Goal: Task Accomplishment & Management: Manage account settings

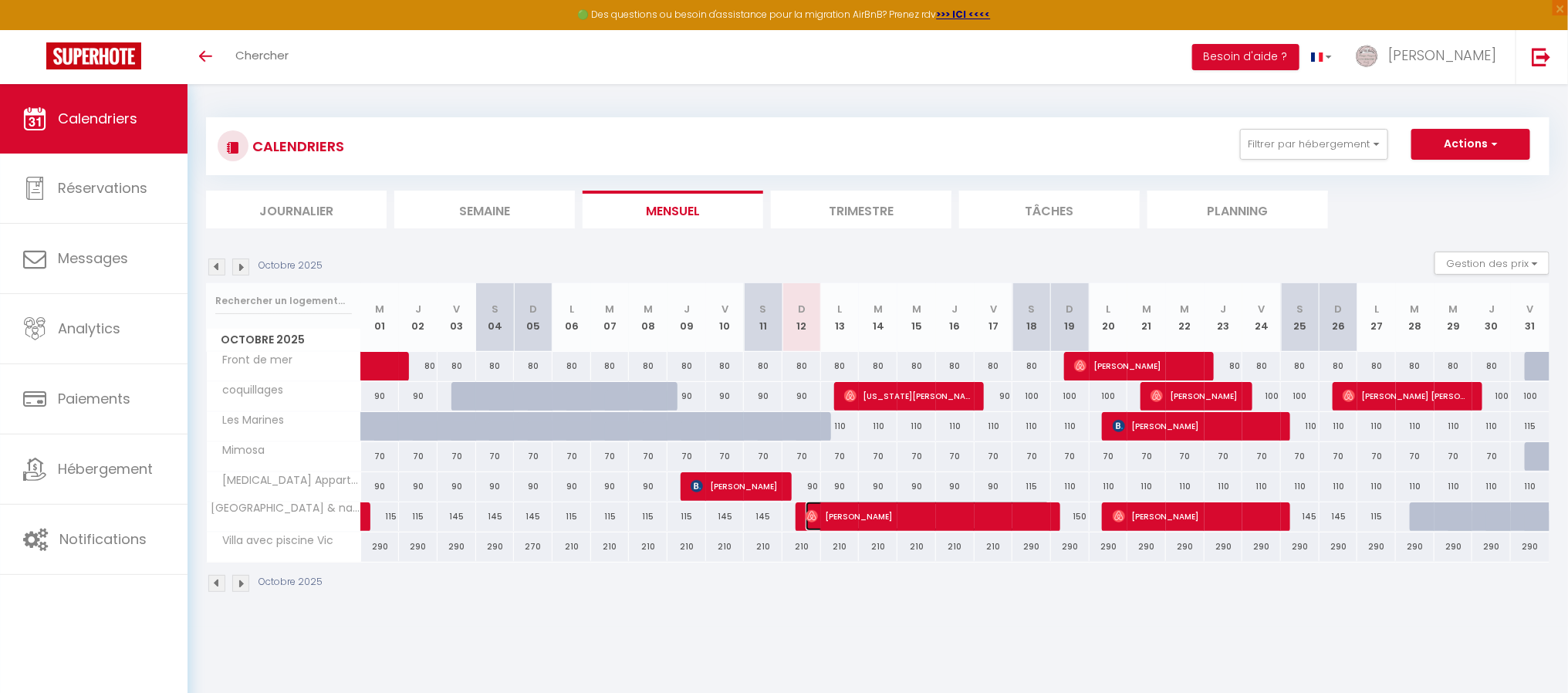
click at [833, 518] on span "[PERSON_NAME]" at bounding box center [928, 516] width 245 height 29
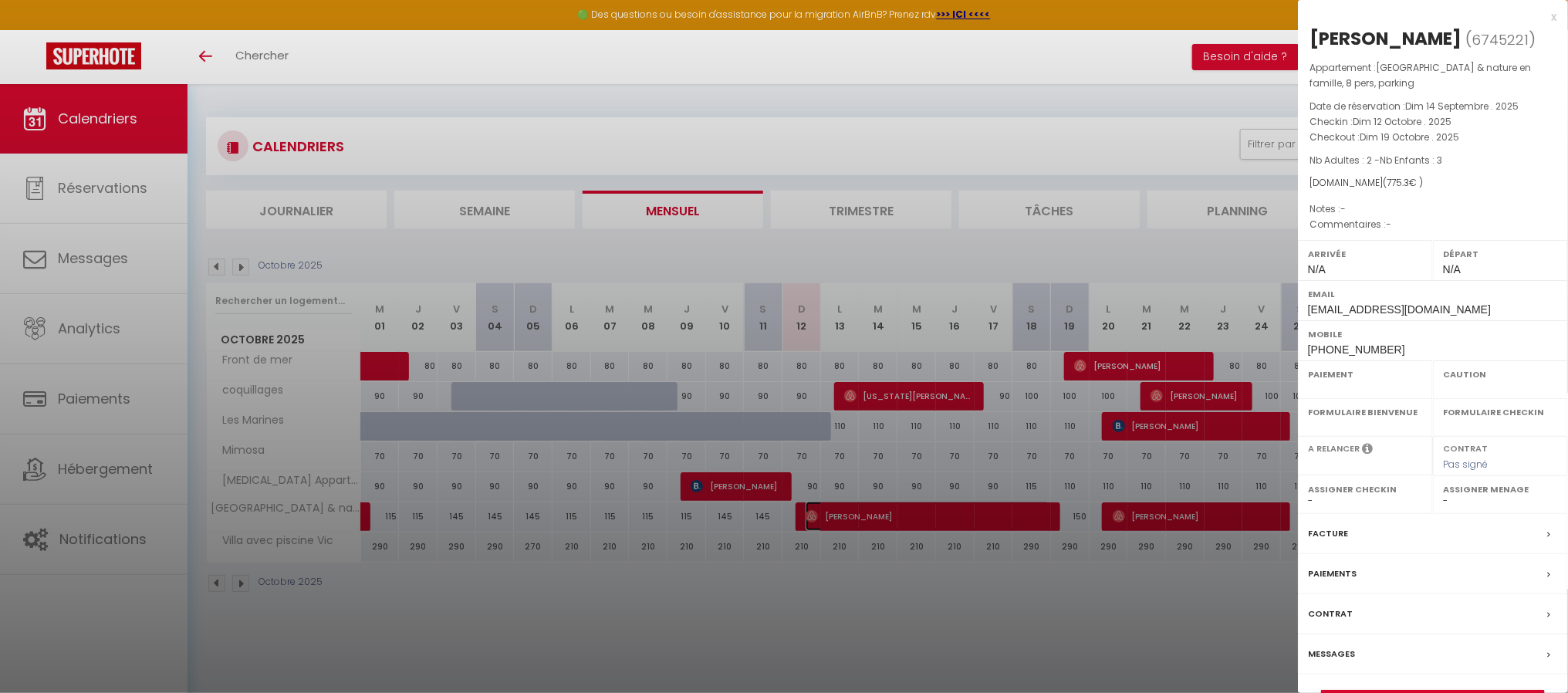
select select "OK"
select select "0"
select select "1"
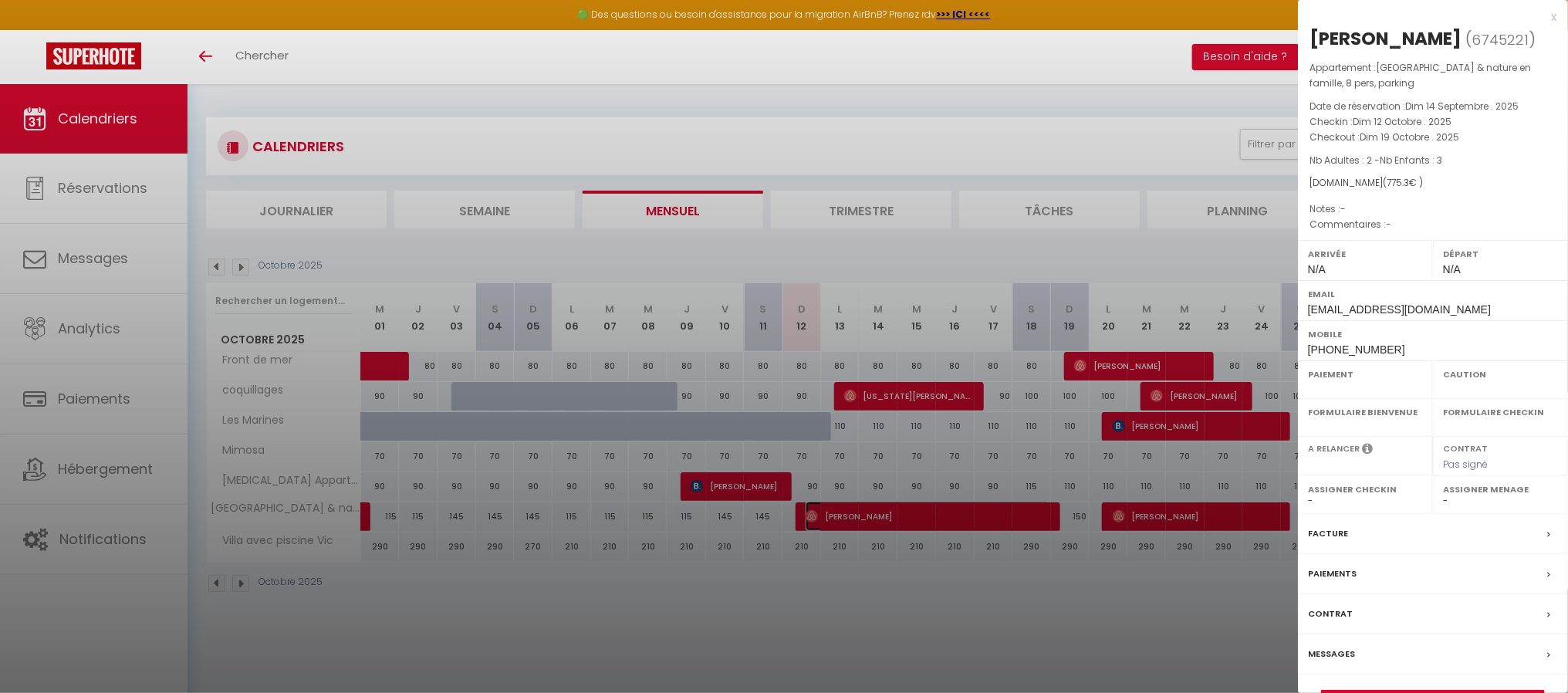
select select
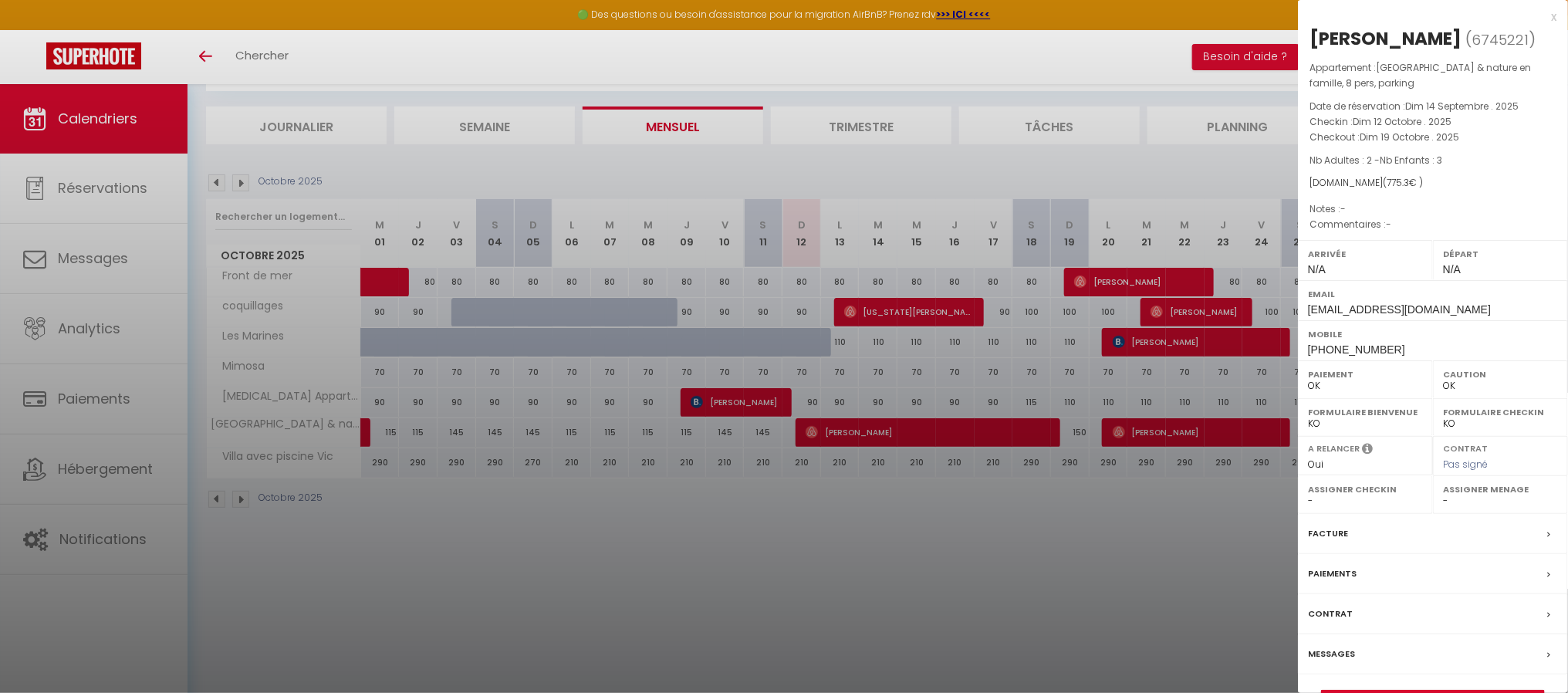
click at [1336, 659] on label "Messages" at bounding box center [1331, 654] width 47 height 17
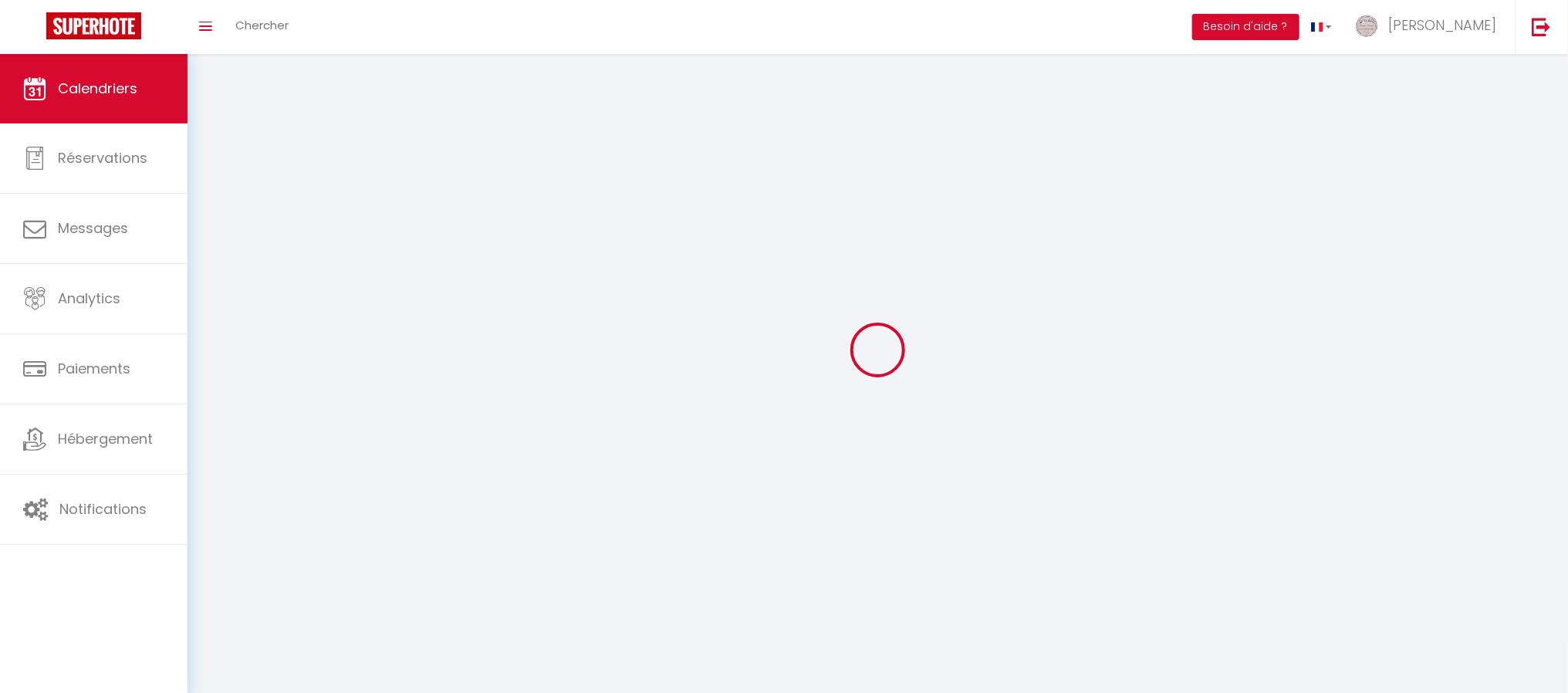
scroll to position [54, 0]
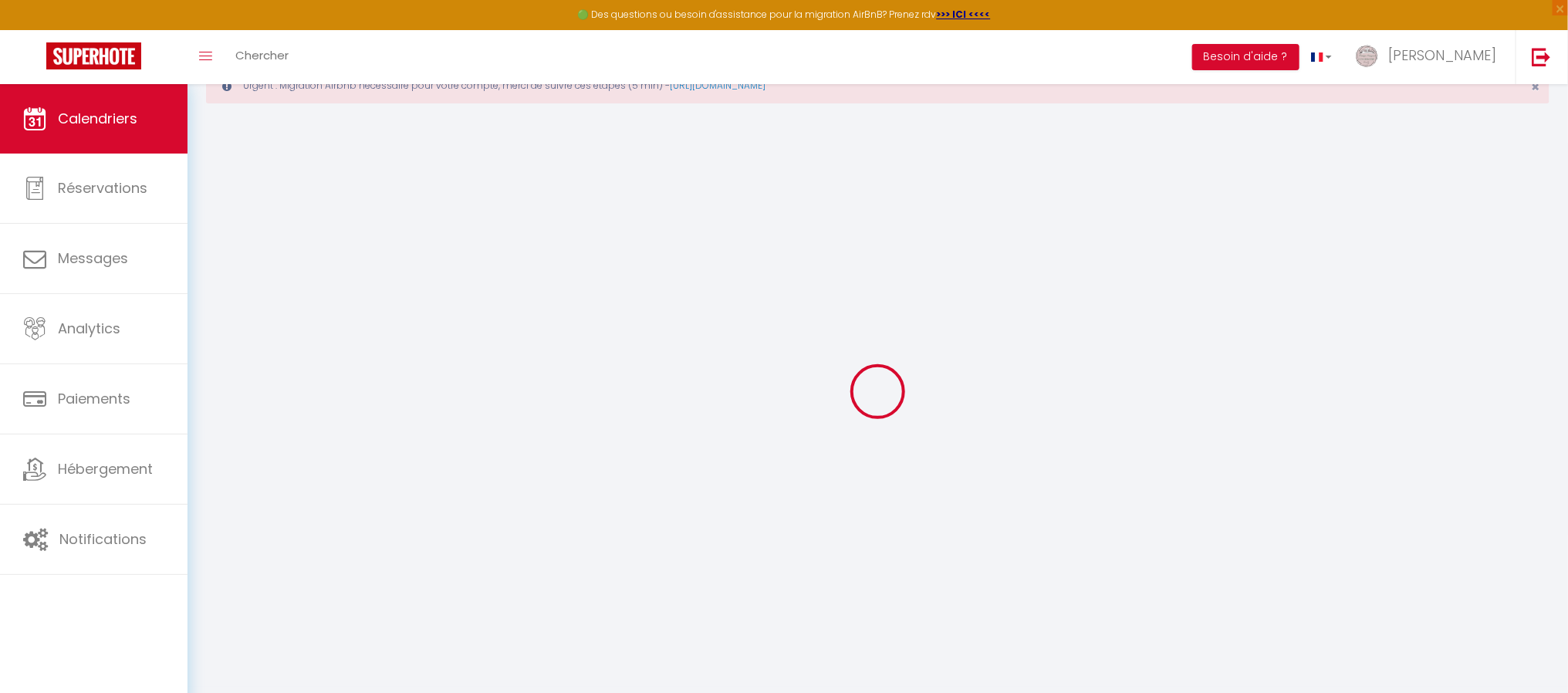
select select
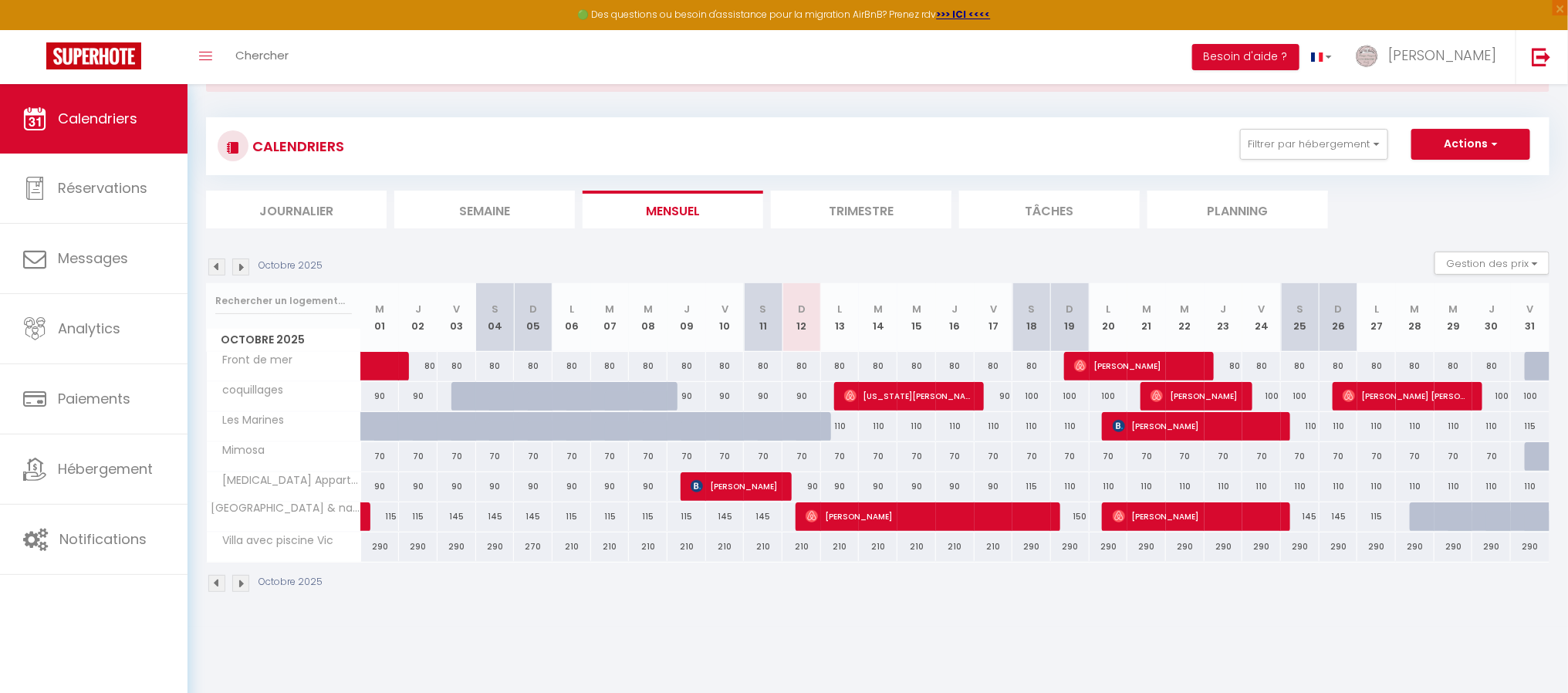
scroll to position [84, 0]
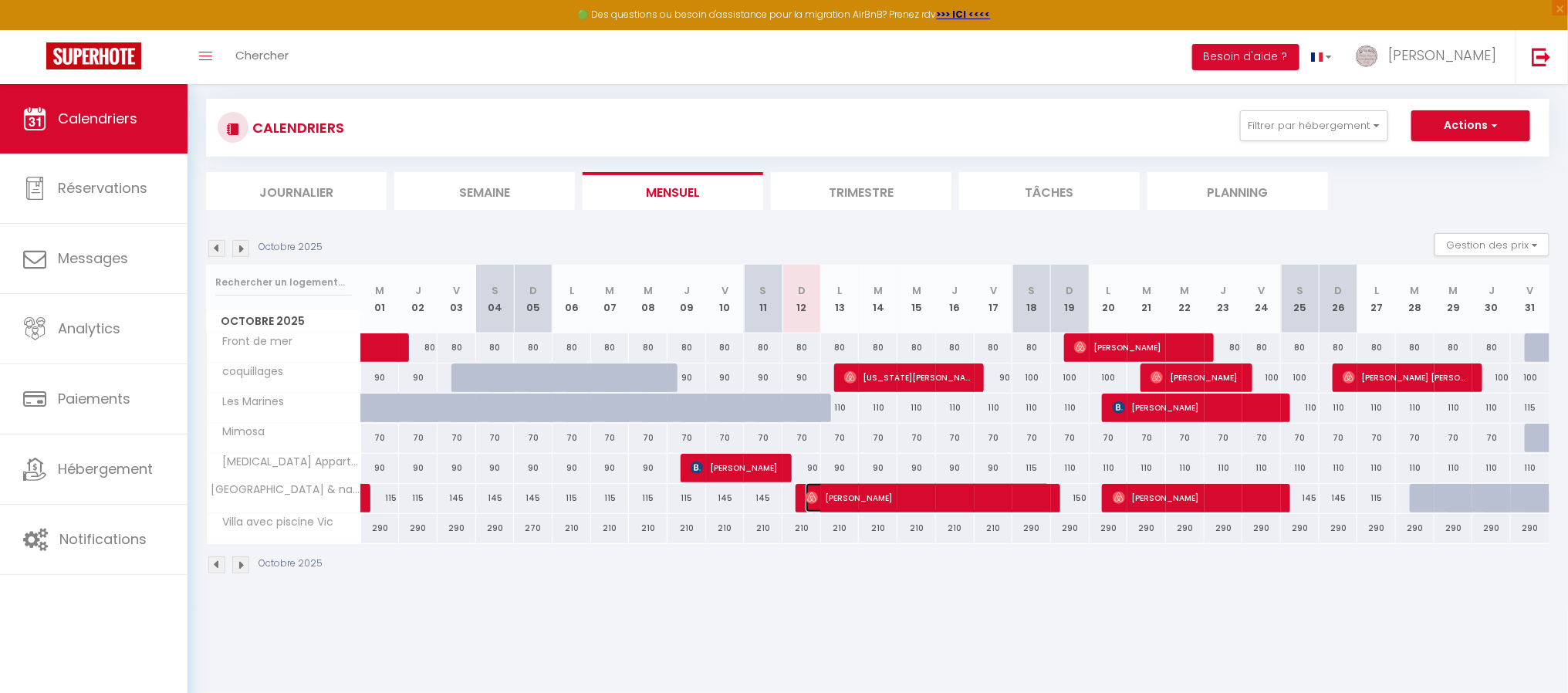
click at [837, 500] on span "[PERSON_NAME]" at bounding box center [928, 498] width 245 height 29
select select "OK"
select select "0"
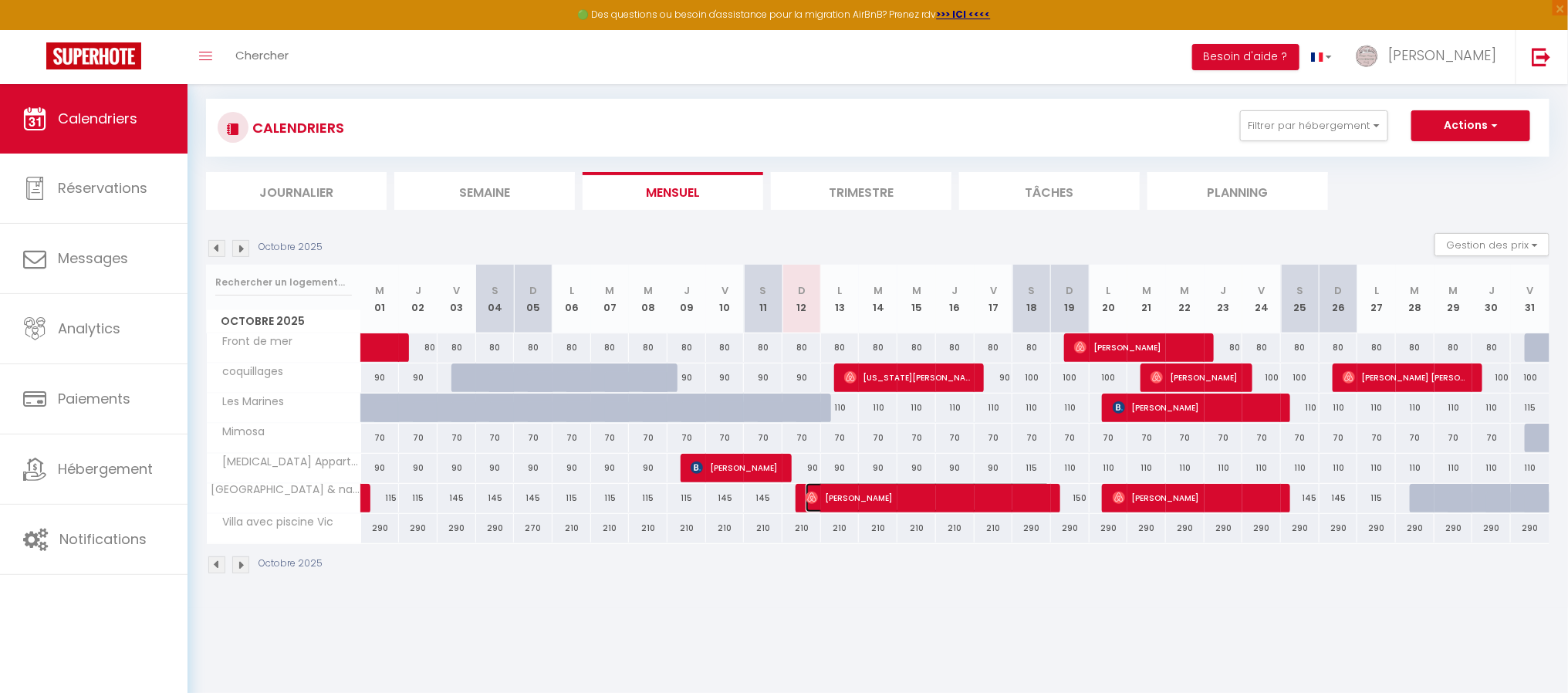
select select "1"
select select
